Goal: Information Seeking & Learning: Compare options

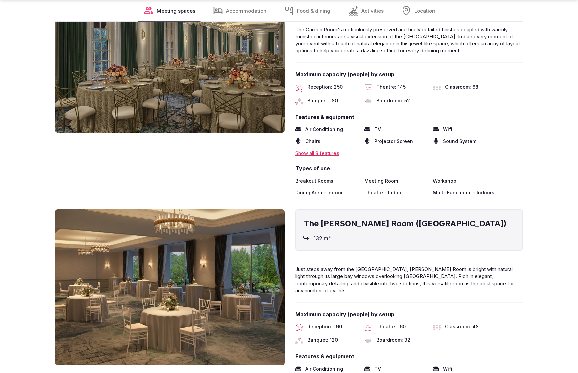
scroll to position [1395, 0]
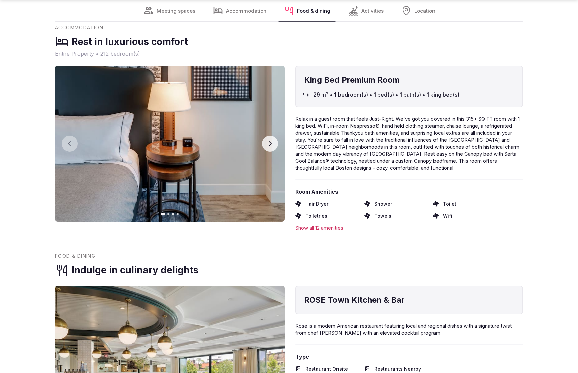
scroll to position [1395, 0]
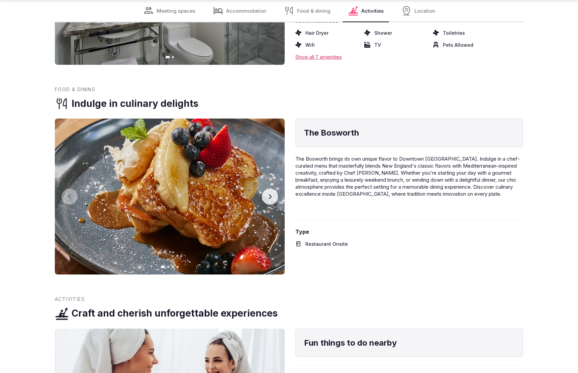
scroll to position [1353, 0]
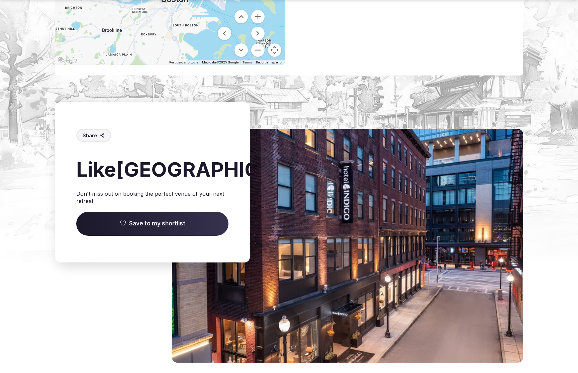
scroll to position [939, 0]
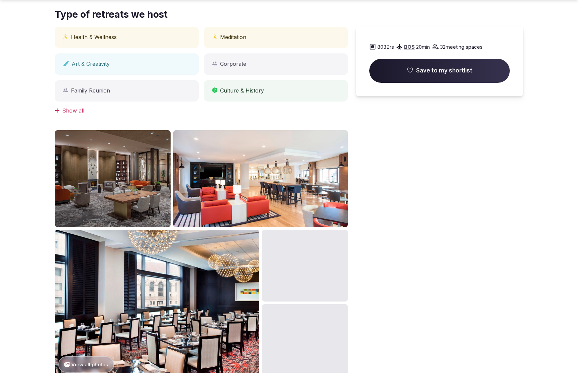
scroll to position [699, 0]
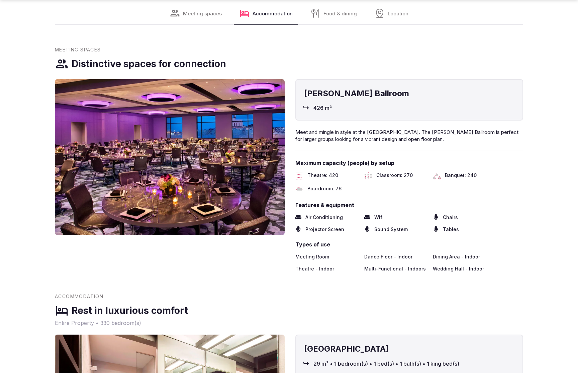
scroll to position [1373, 0]
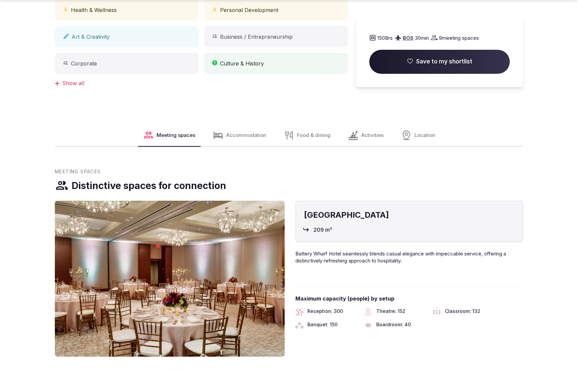
scroll to position [699, 0]
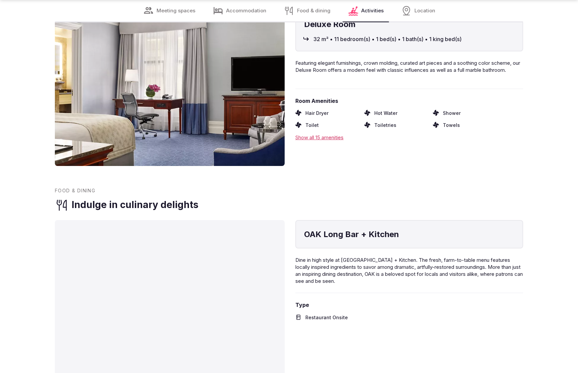
scroll to position [1373, 0]
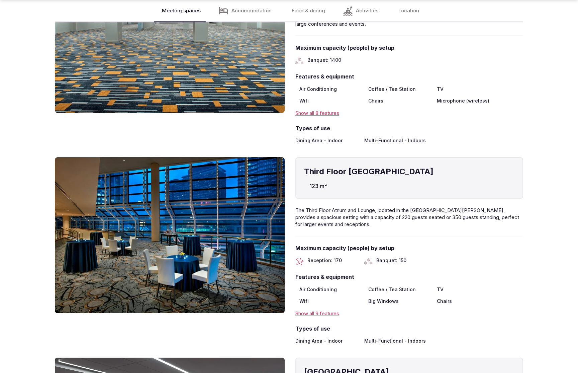
scroll to position [1373, 0]
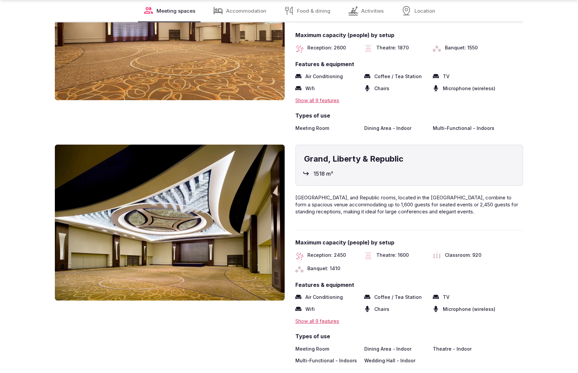
scroll to position [1368, 0]
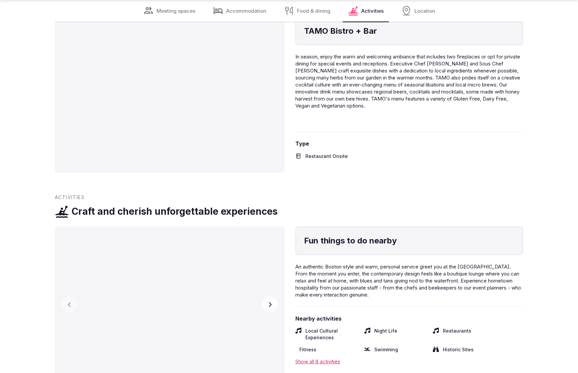
scroll to position [1373, 0]
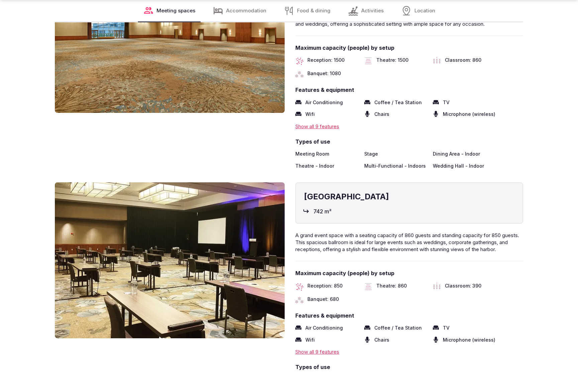
scroll to position [1395, 0]
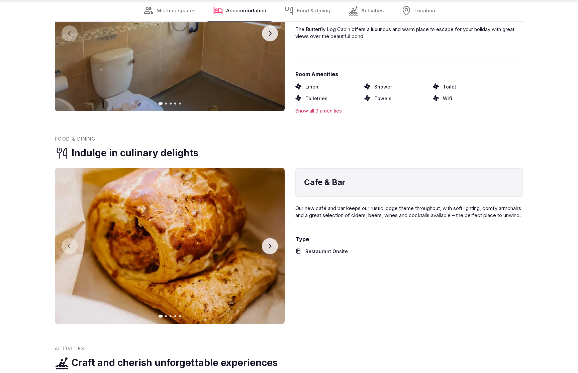
scroll to position [1394, 0]
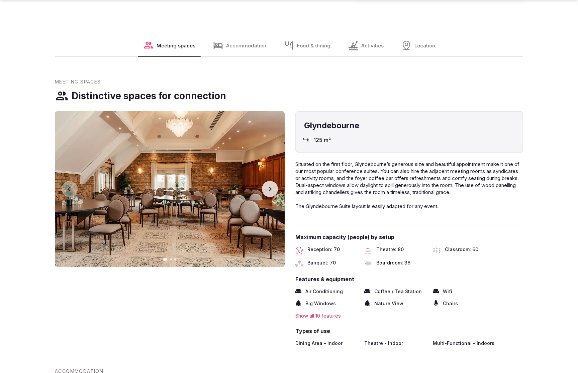
scroll to position [1058, 0]
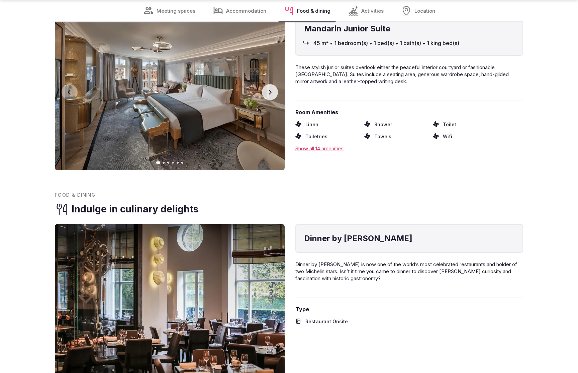
scroll to position [1373, 0]
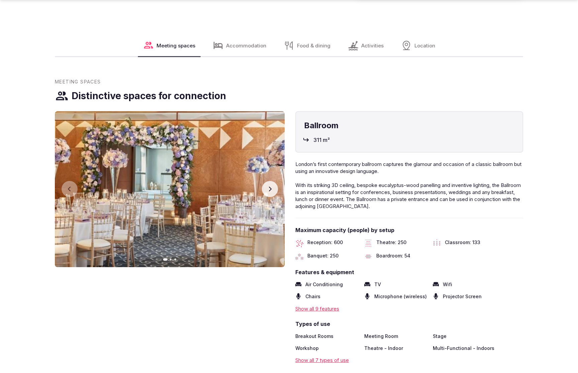
scroll to position [1058, 0]
